Goal: Obtain resource: Download file/media

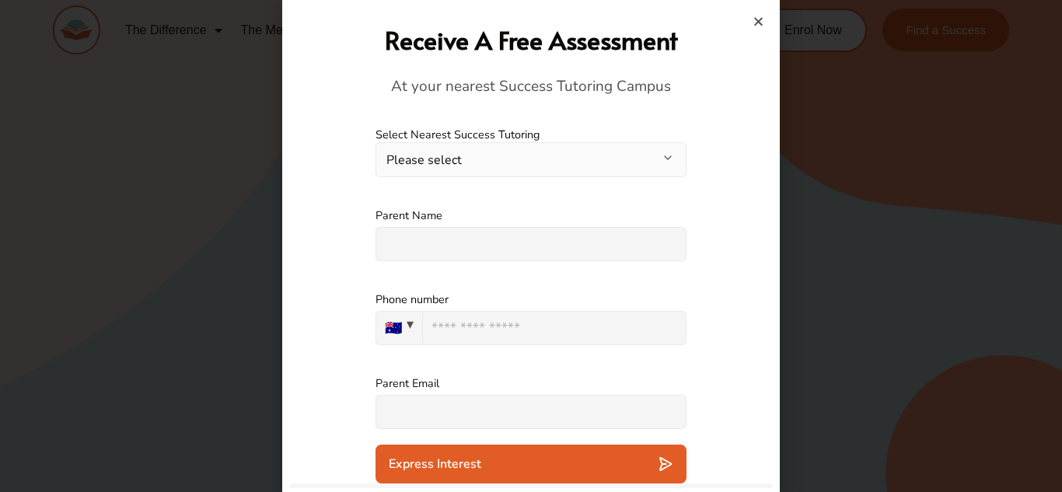
click at [765, 21] on div "Receive A Free Assessment At your nearest Success Tutoring Campus" at bounding box center [531, 60] width 482 height 104
click at [757, 18] on icon "Close" at bounding box center [759, 22] width 12 height 12
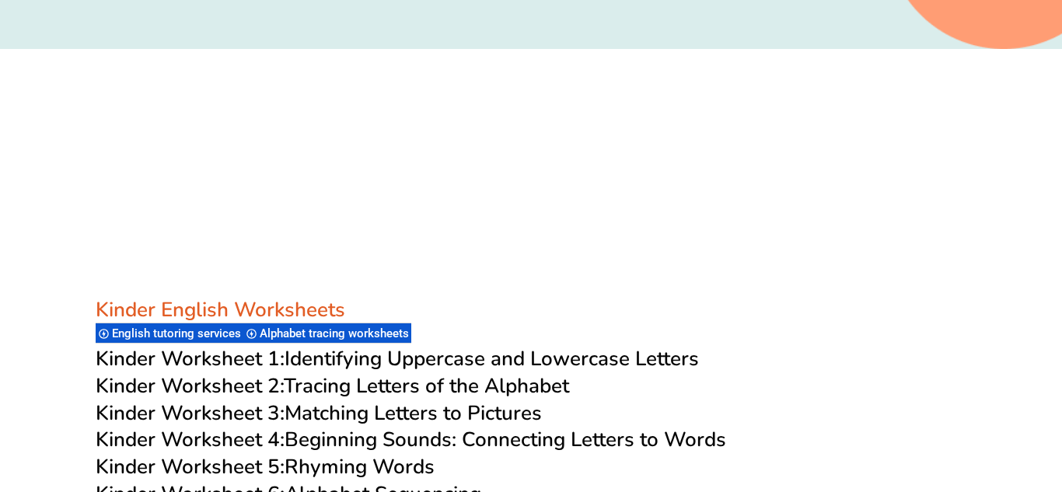
scroll to position [523, 0]
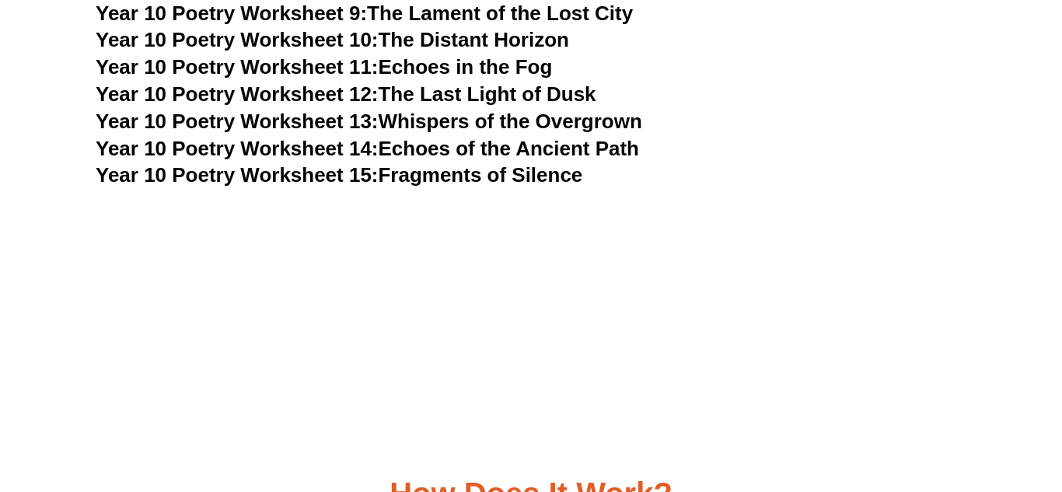
click at [425, 163] on link "Year 10 Poetry Worksheet 15: Fragments of Silence" at bounding box center [339, 174] width 487 height 23
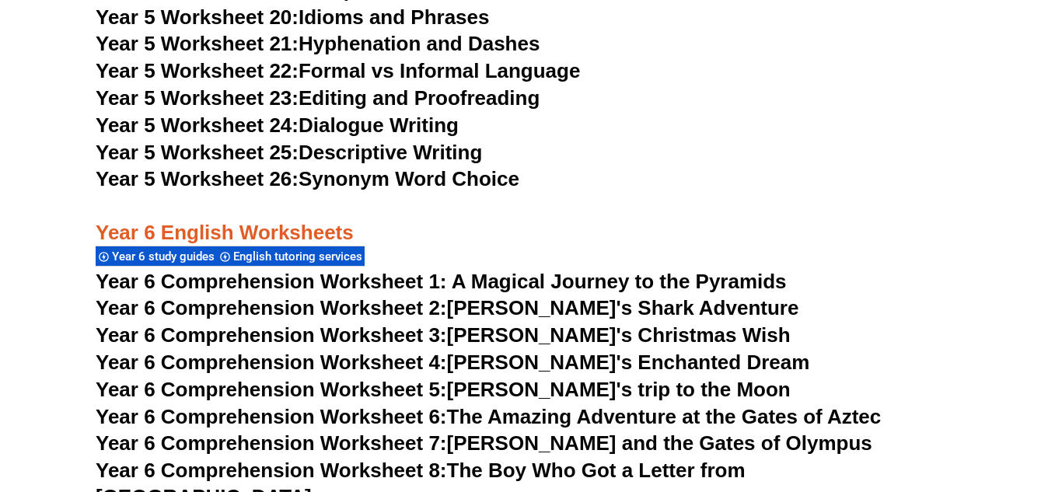
scroll to position [8282, 0]
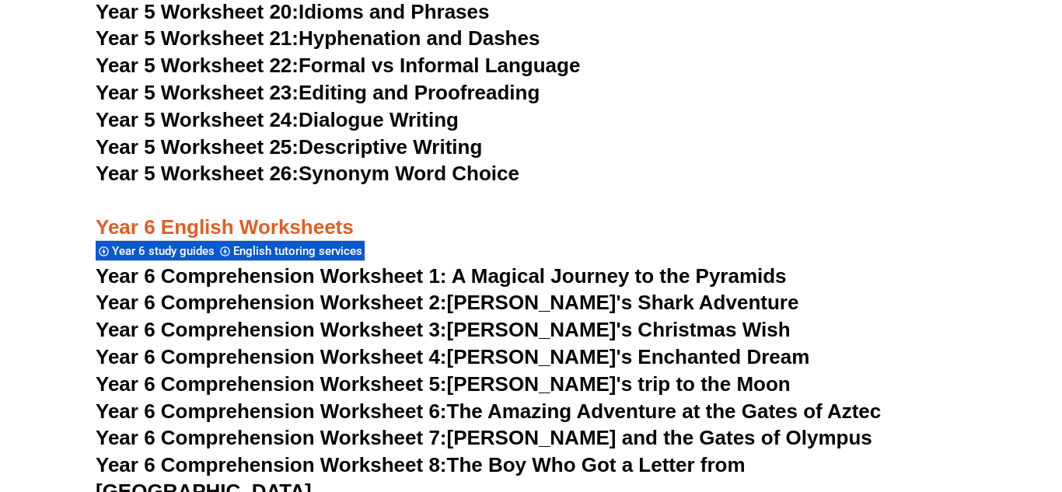
click at [644, 273] on span "Year 6 Comprehension Worksheet 1: A Magical Journey to the Pyramids" at bounding box center [441, 275] width 691 height 23
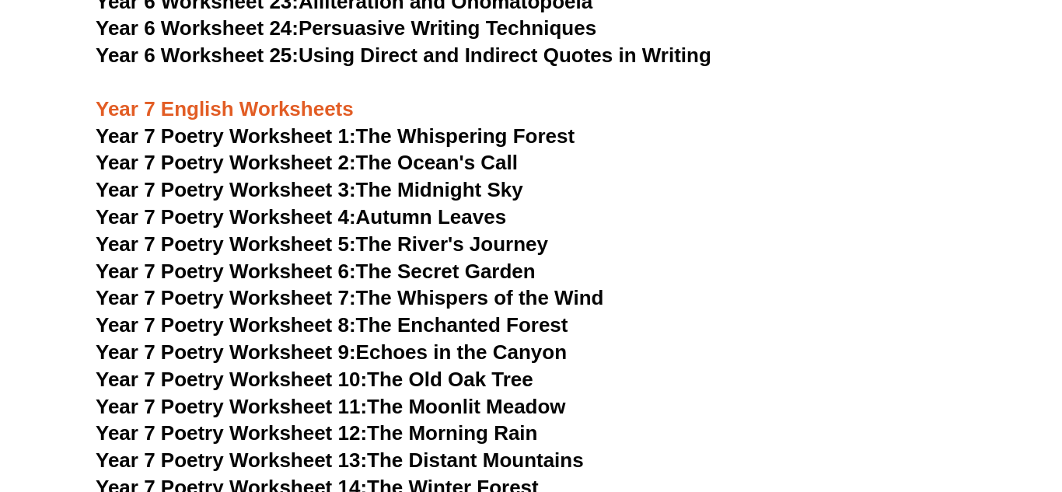
scroll to position [9607, 0]
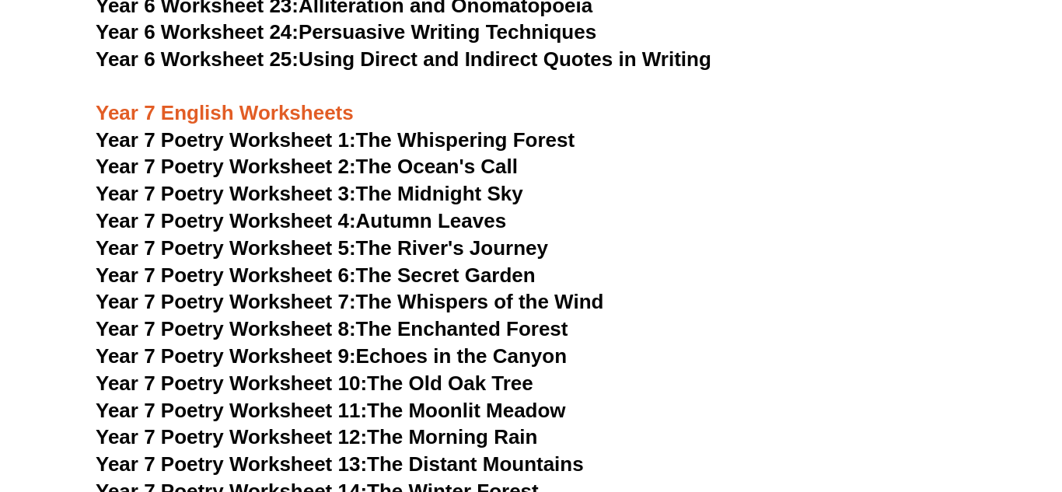
click at [459, 209] on link "Year 7 Poetry Worksheet 4: Autumn Leaves" at bounding box center [301, 220] width 411 height 23
